Goal: Communication & Community: Answer question/provide support

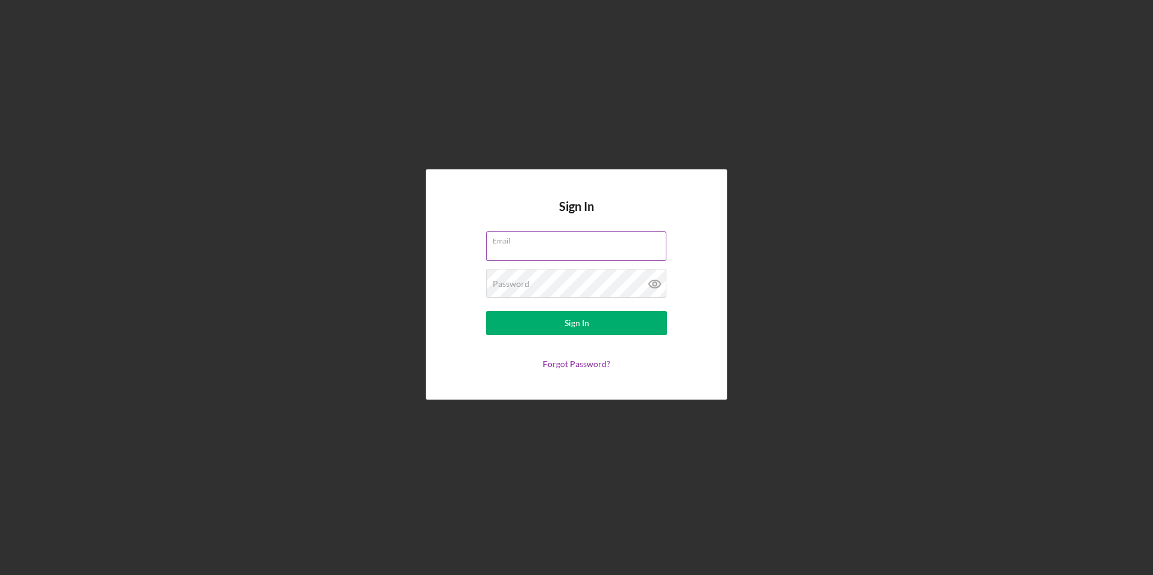
click at [551, 247] on input "Email" at bounding box center [576, 246] width 180 height 29
type input "[EMAIL_ADDRESS][DOMAIN_NAME]"
click at [486, 311] on button "Sign In" at bounding box center [576, 323] width 181 height 24
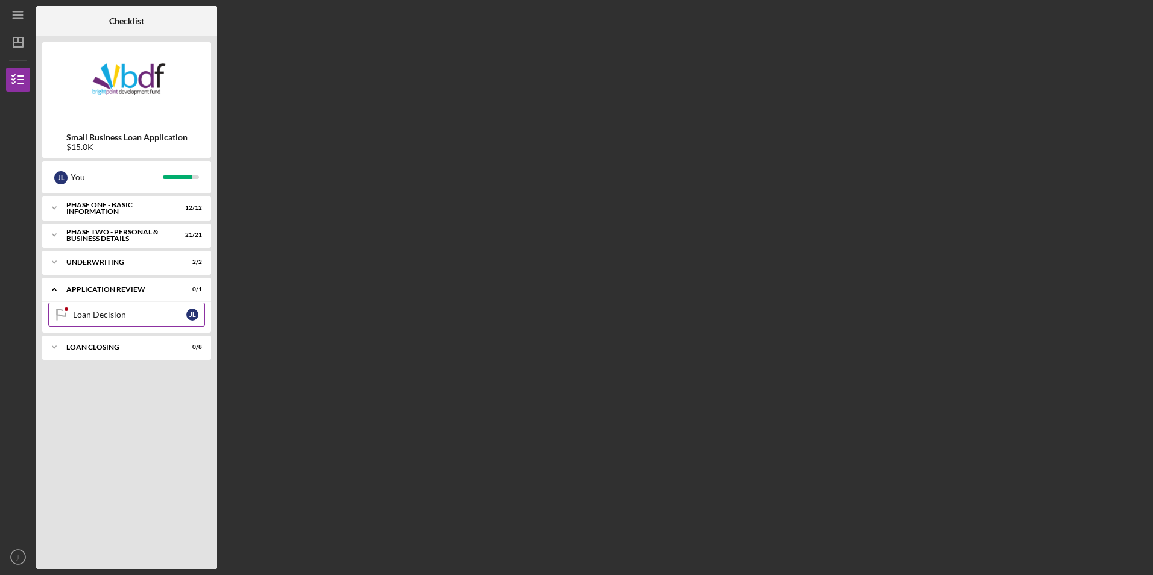
click at [118, 315] on div "Loan Decision" at bounding box center [129, 315] width 113 height 10
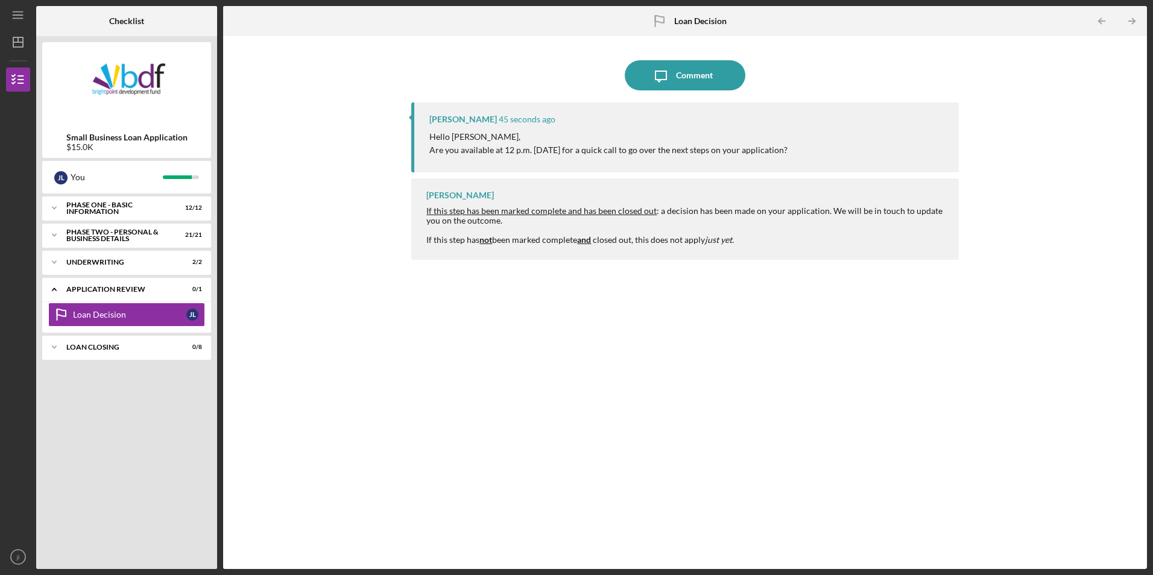
click at [0, 575] on nordpass-portal at bounding box center [0, 575] width 0 height 0
click at [686, 83] on div "Comment" at bounding box center [694, 75] width 37 height 30
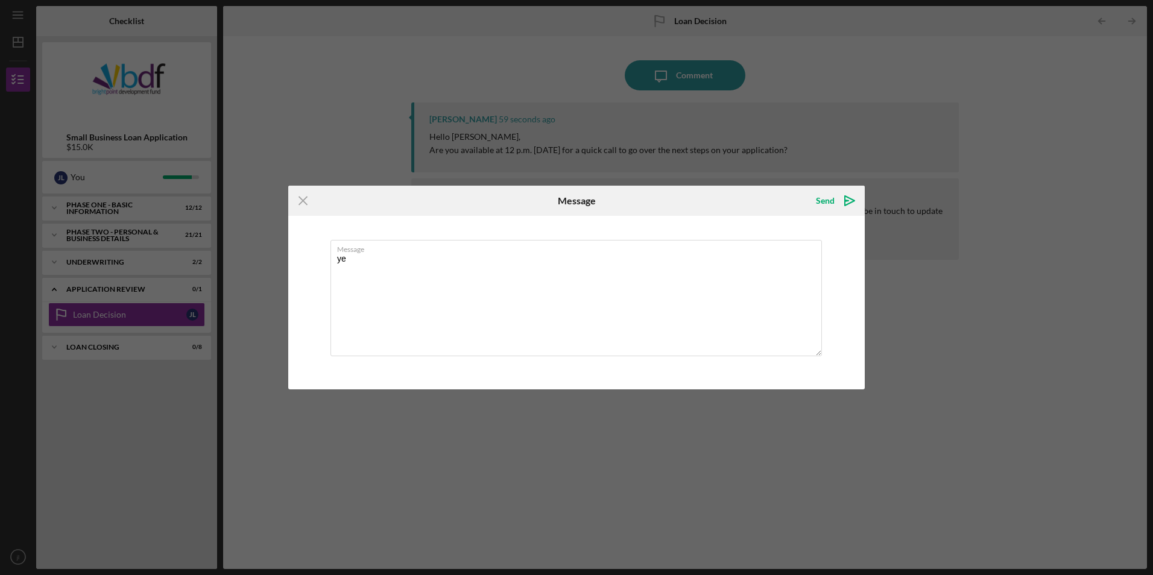
type textarea "y"
type textarea "H"
type textarea "y"
type textarea "Yes."
click at [831, 200] on div "Send" at bounding box center [825, 201] width 19 height 24
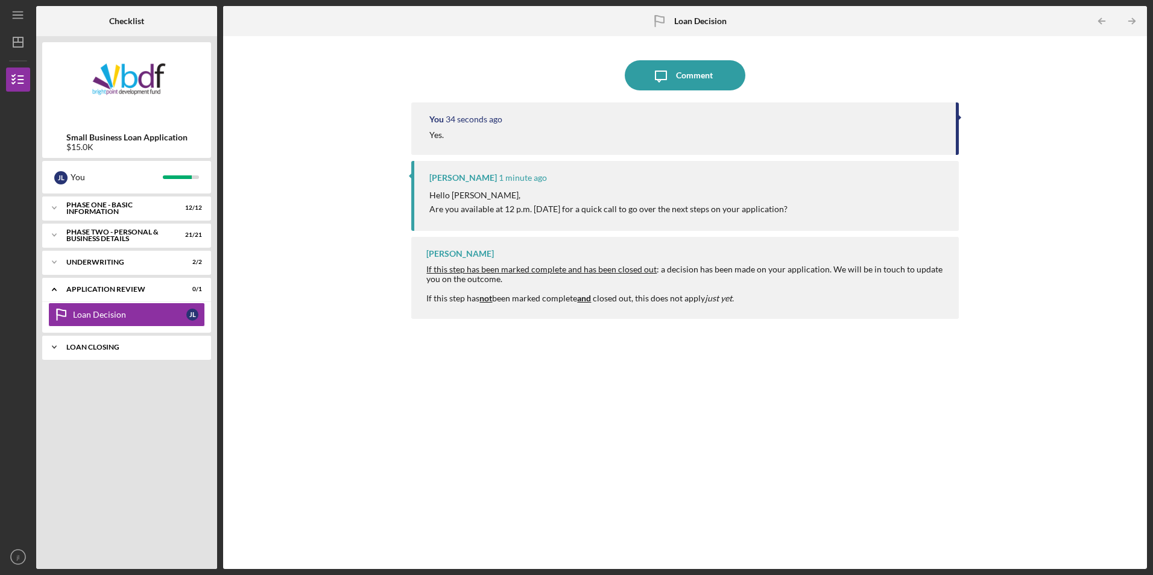
click at [106, 342] on div "Icon/Expander Loan Closing 0 / 8" at bounding box center [126, 347] width 169 height 24
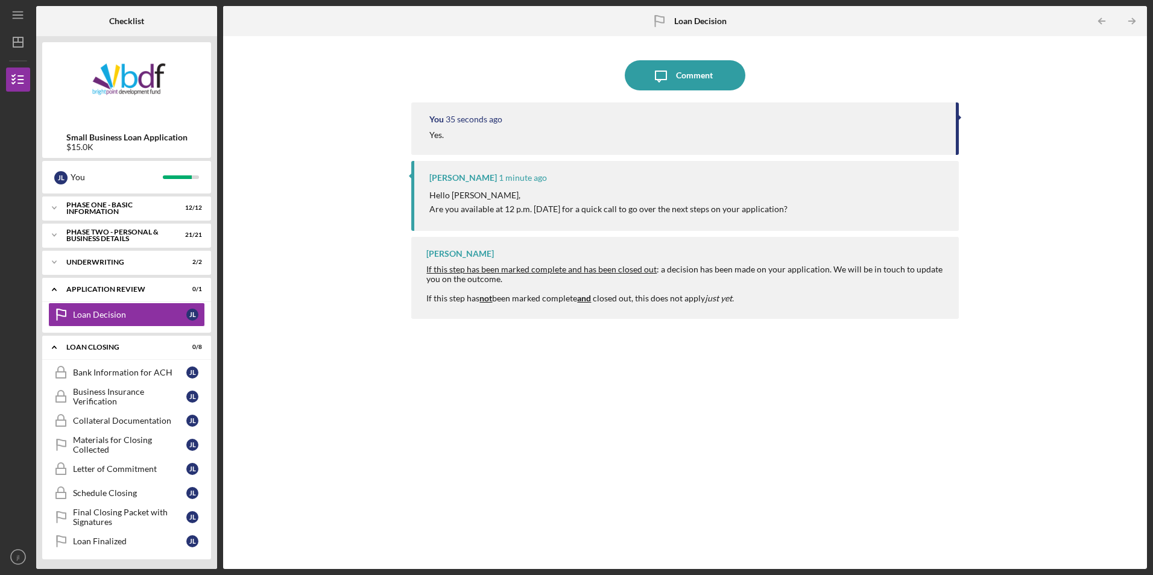
scroll to position [2, 0]
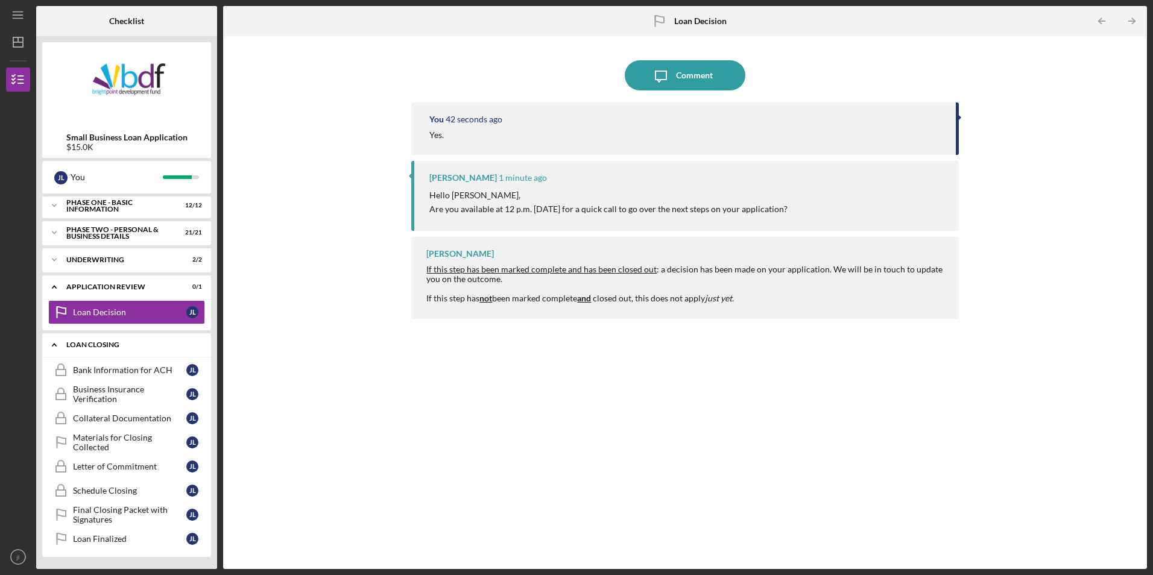
click at [81, 340] on div "Icon/Expander Loan Closing 0 / 8" at bounding box center [126, 345] width 169 height 25
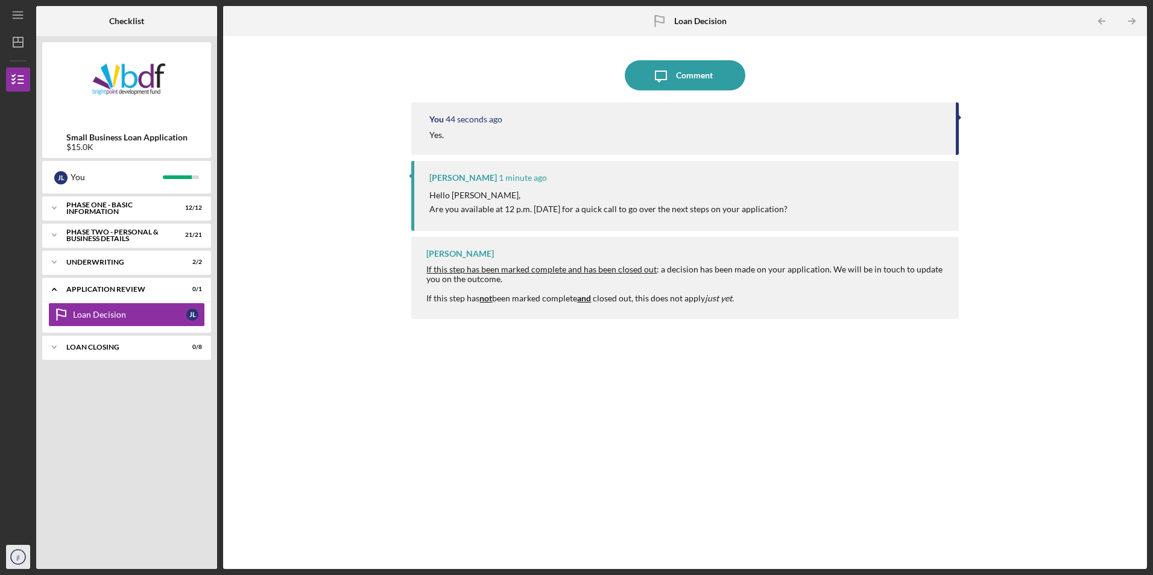
click at [22, 553] on icon "jl" at bounding box center [18, 557] width 24 height 30
click at [26, 526] on link "Logout" at bounding box center [73, 528] width 133 height 25
